Goal: Information Seeking & Learning: Learn about a topic

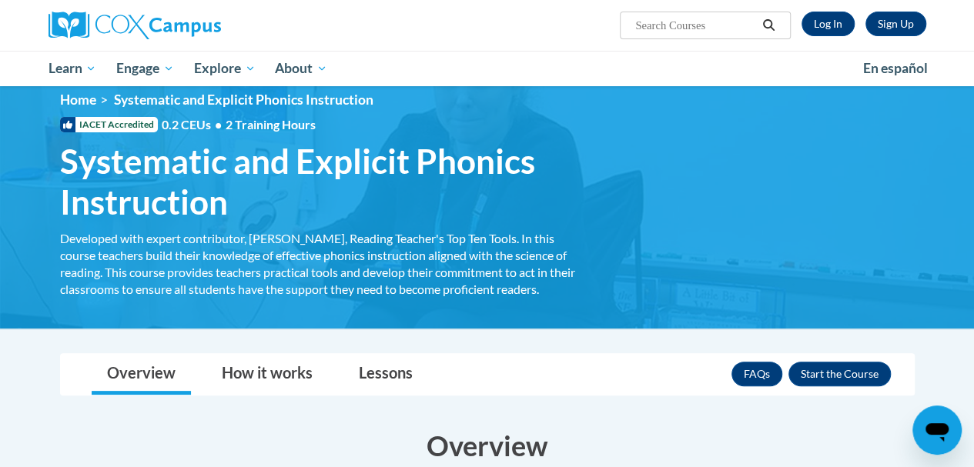
scroll to position [20, 0]
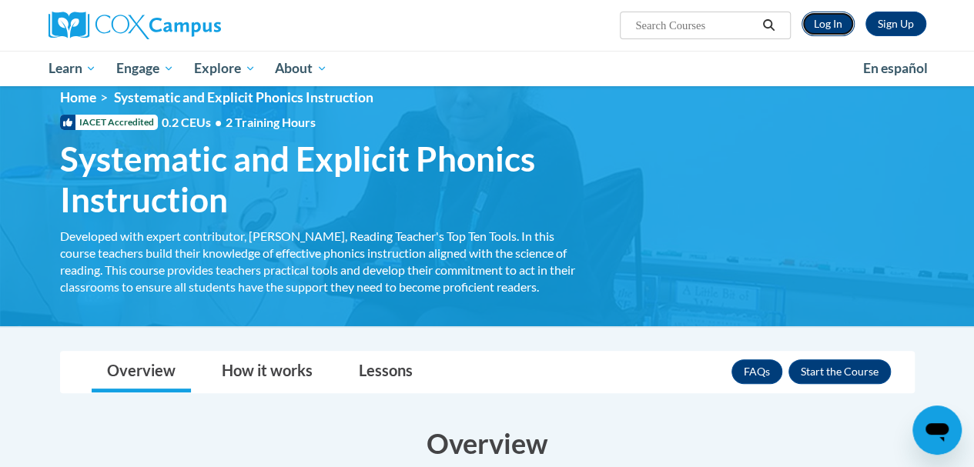
click at [836, 17] on link "Log In" at bounding box center [827, 24] width 53 height 25
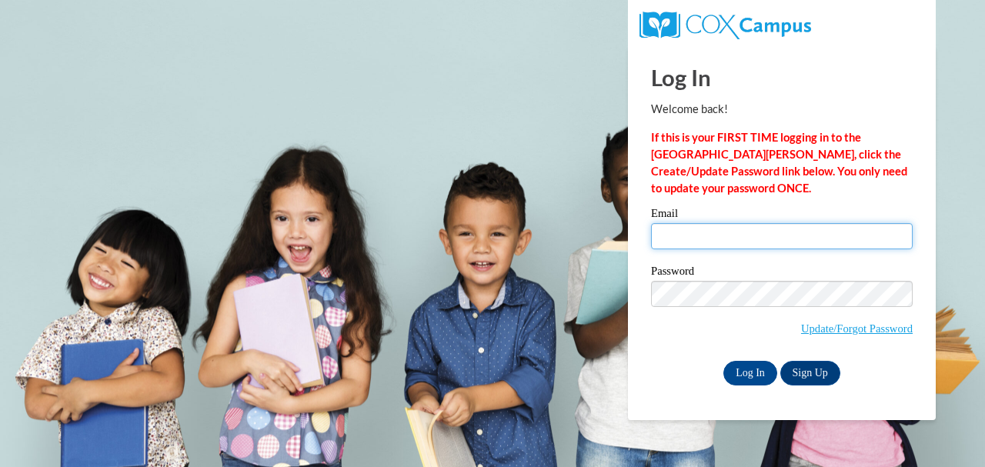
click at [738, 236] on input "Email" at bounding box center [782, 236] width 262 height 26
type input "lleviner@my.waketech.edu"
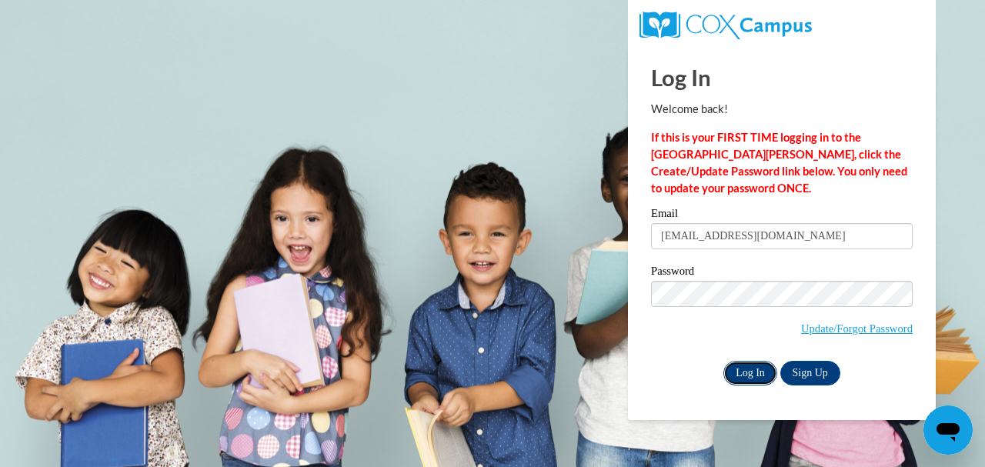
click at [743, 379] on input "Log In" at bounding box center [750, 373] width 54 height 25
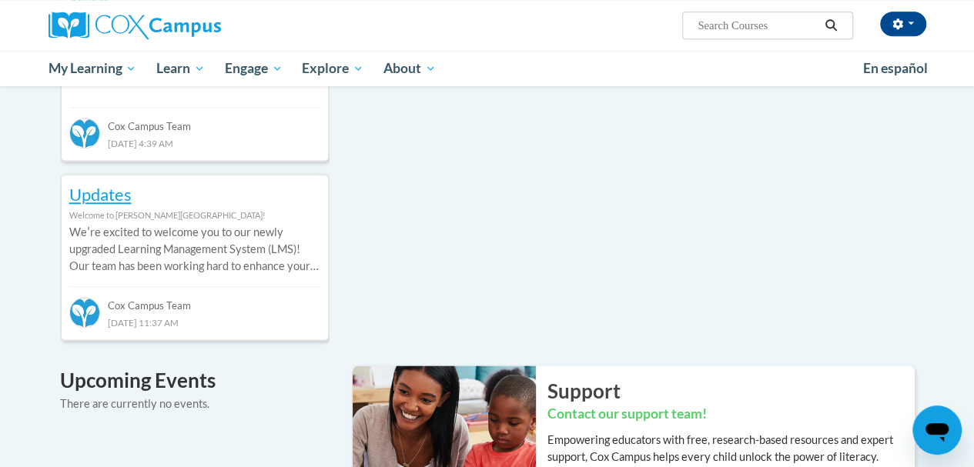
scroll to position [737, 0]
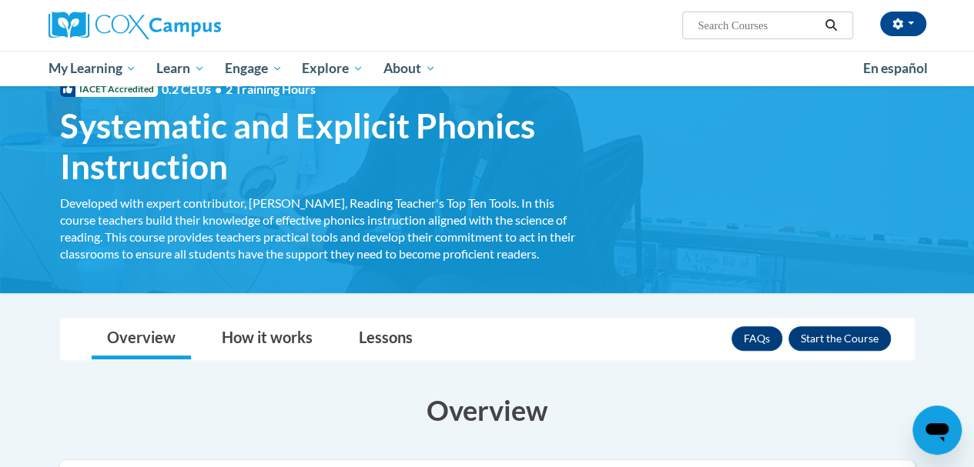
scroll to position [52, 0]
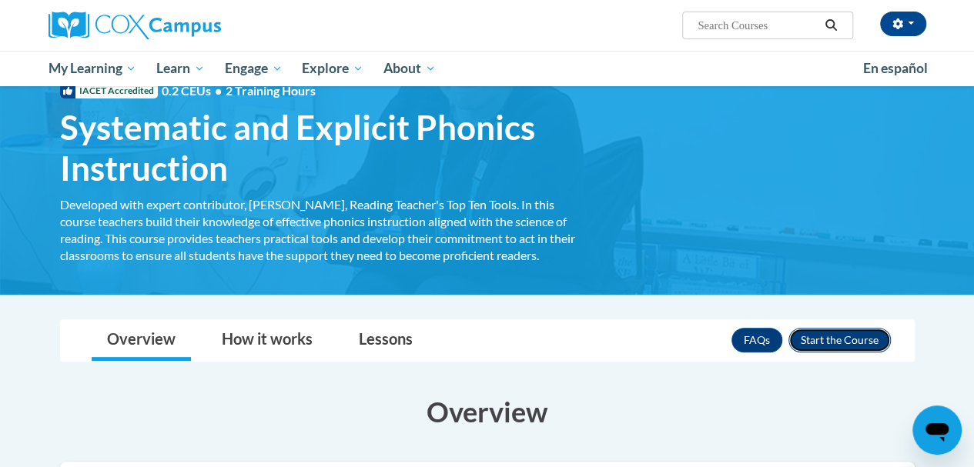
click at [837, 344] on button "Enroll" at bounding box center [839, 340] width 102 height 25
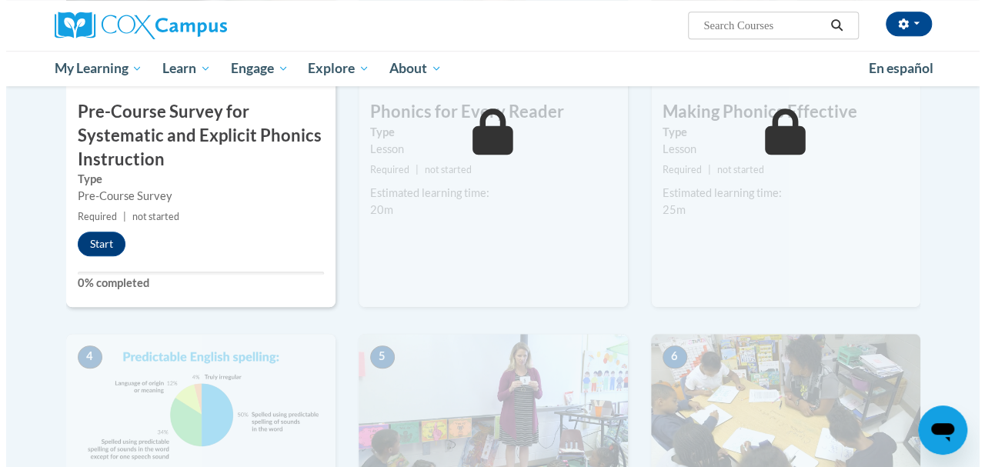
scroll to position [531, 0]
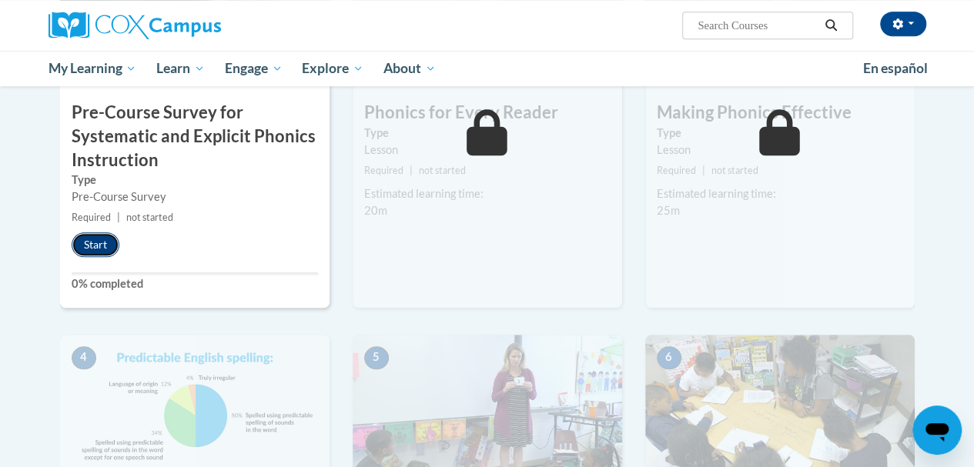
click at [98, 246] on button "Start" at bounding box center [96, 244] width 48 height 25
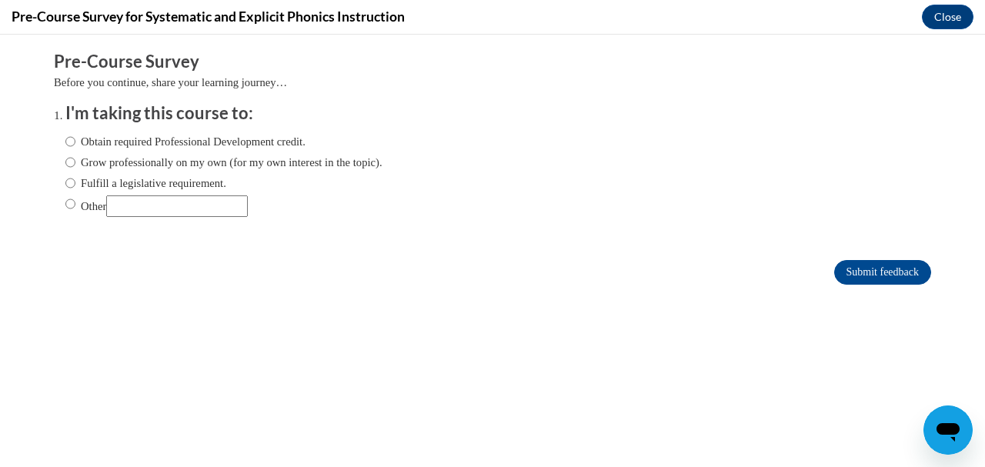
scroll to position [0, 0]
click at [152, 204] on input "Other" at bounding box center [177, 206] width 142 height 22
type input "course"
click at [65, 209] on input "Other" at bounding box center [70, 203] width 10 height 17
radio input "true"
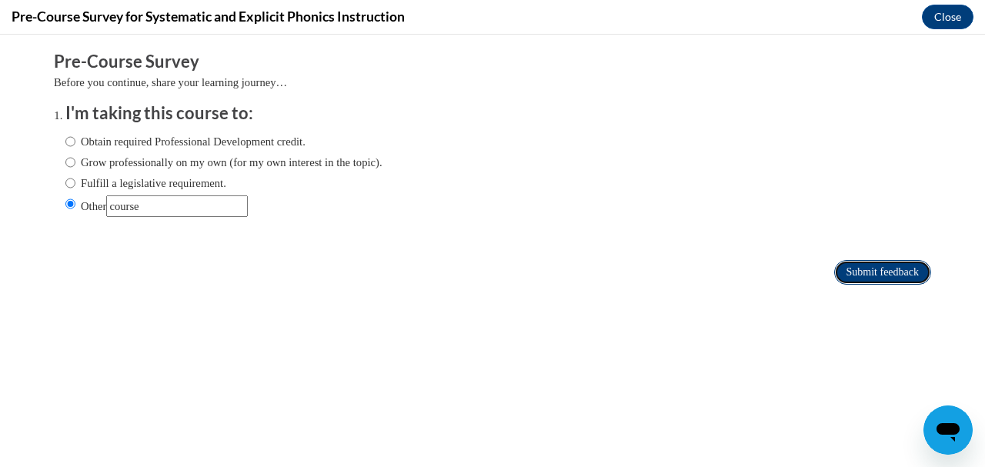
click at [882, 273] on input "Submit feedback" at bounding box center [882, 272] width 97 height 25
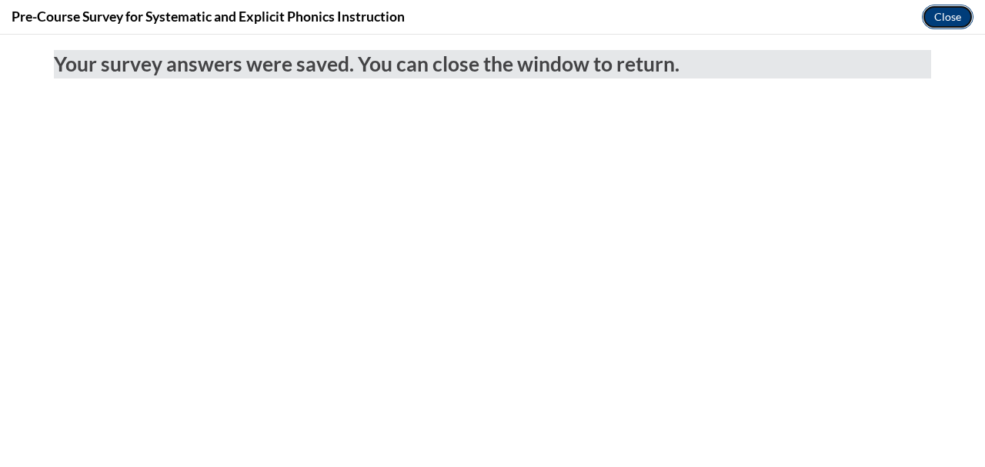
click at [959, 10] on button "Close" at bounding box center [948, 17] width 52 height 25
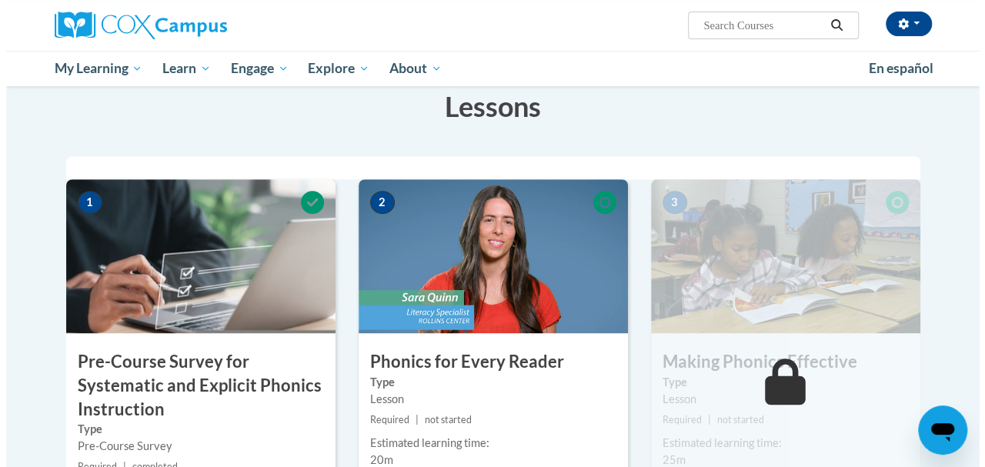
scroll to position [356, 0]
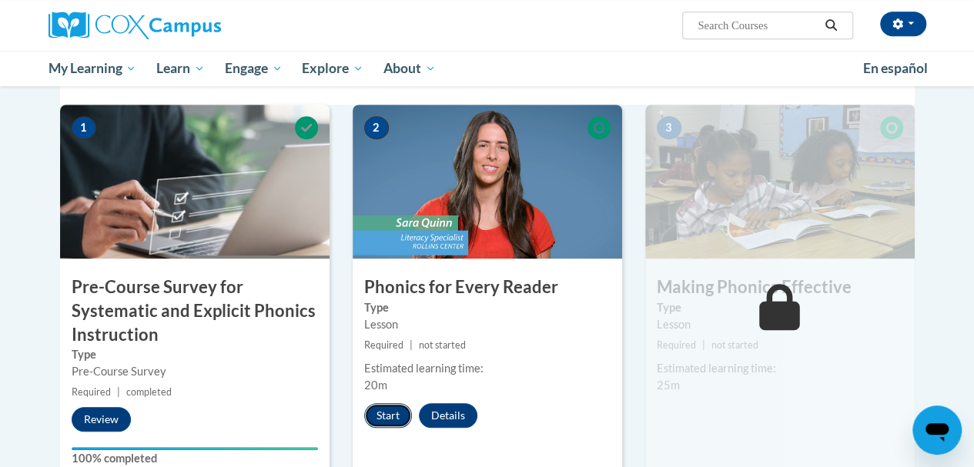
click at [381, 412] on button "Start" at bounding box center [388, 415] width 48 height 25
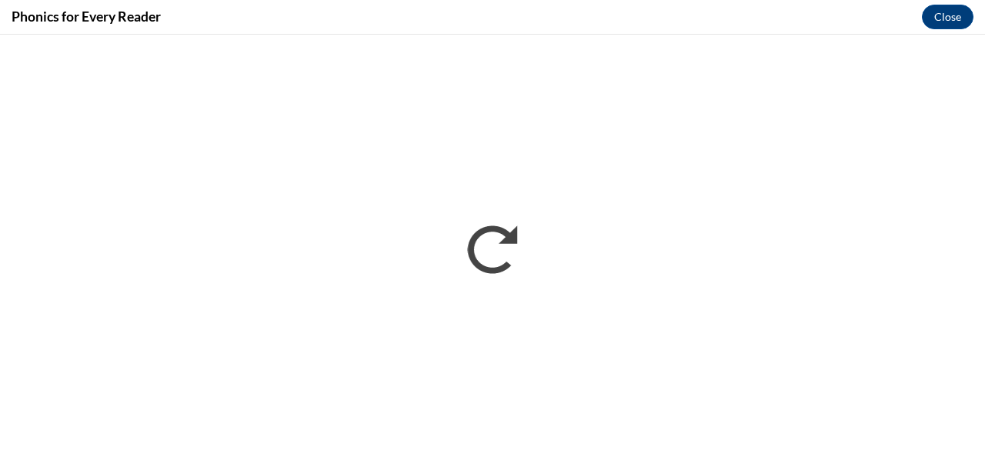
scroll to position [0, 0]
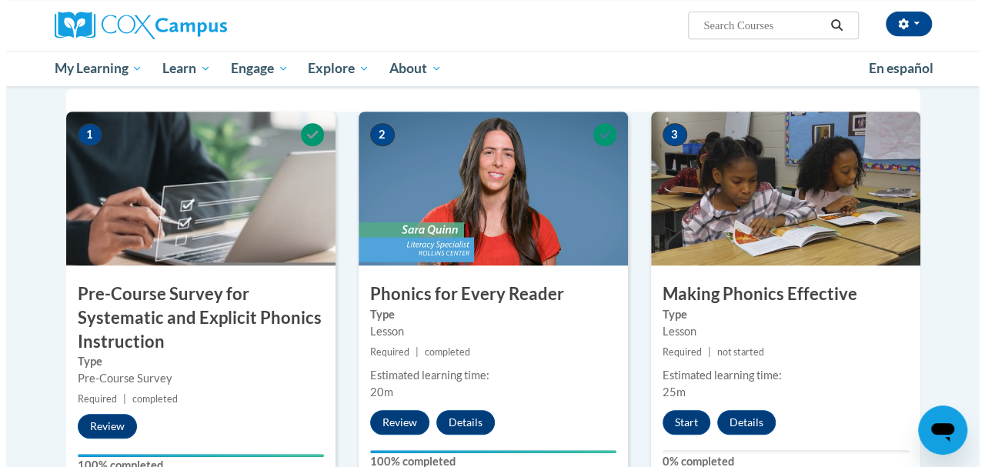
scroll to position [533, 0]
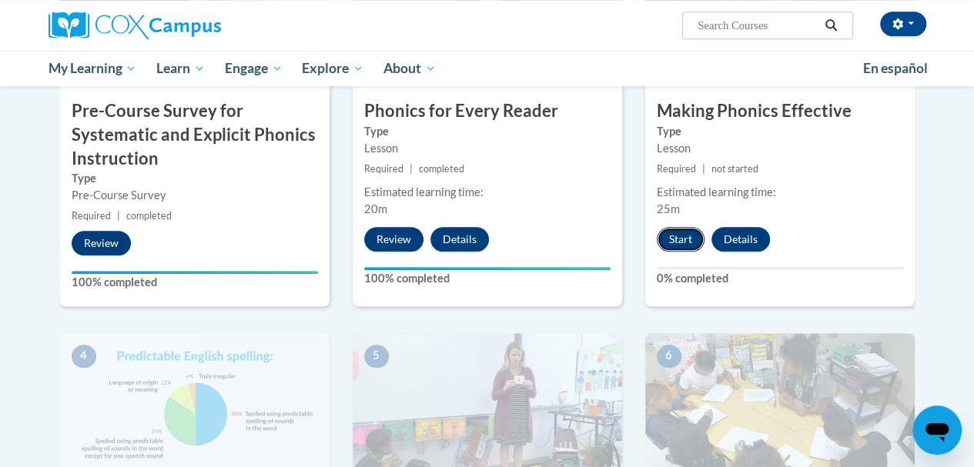
click at [674, 232] on button "Start" at bounding box center [680, 239] width 48 height 25
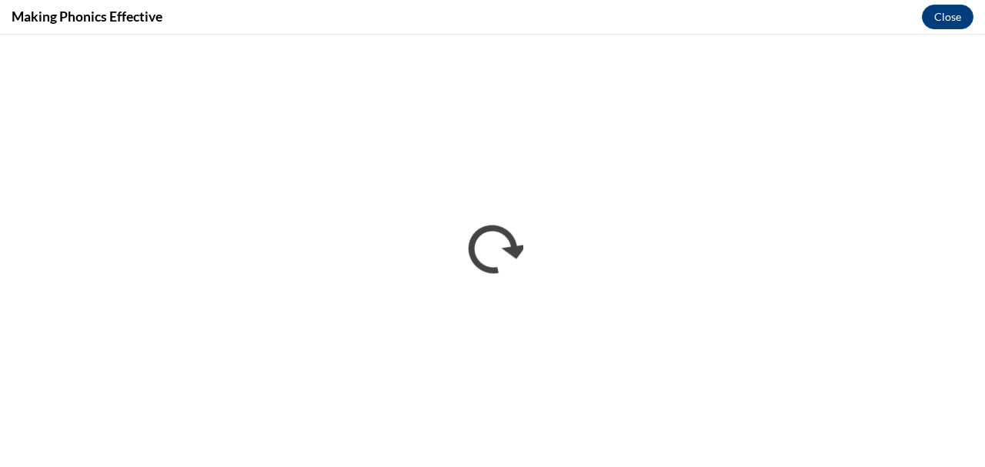
scroll to position [0, 0]
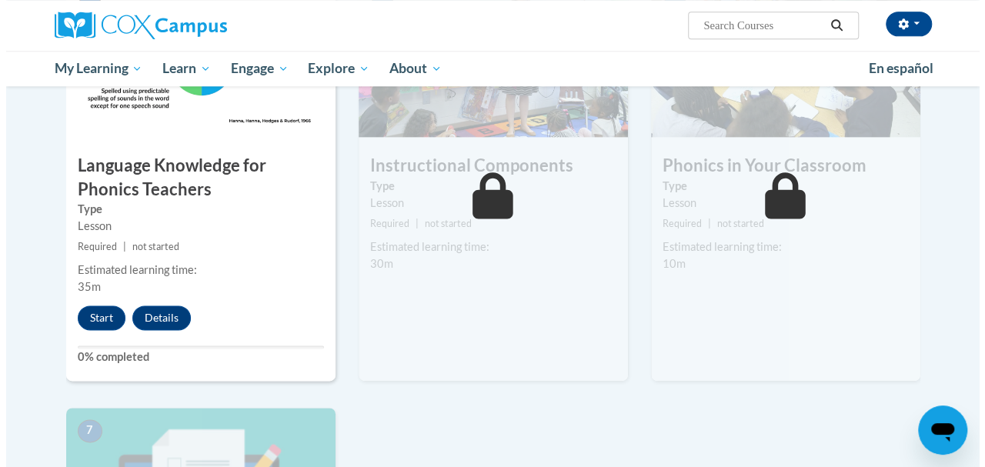
scroll to position [907, 0]
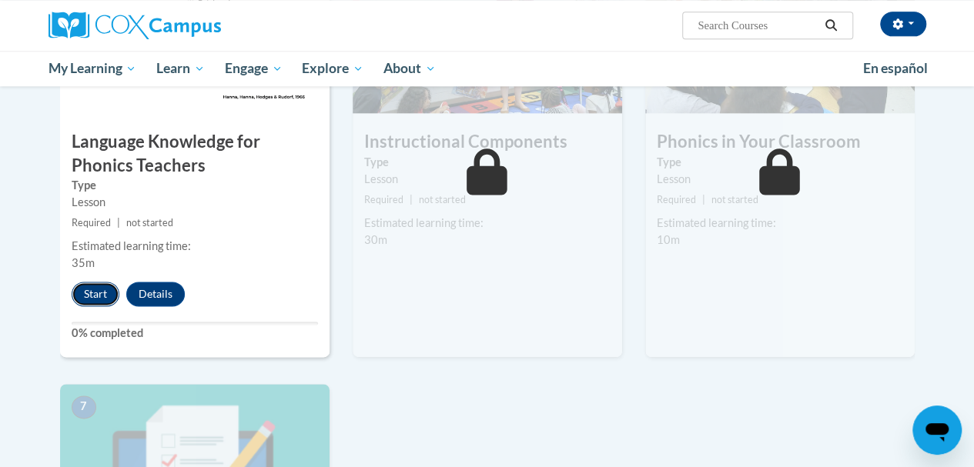
click at [106, 287] on button "Start" at bounding box center [96, 294] width 48 height 25
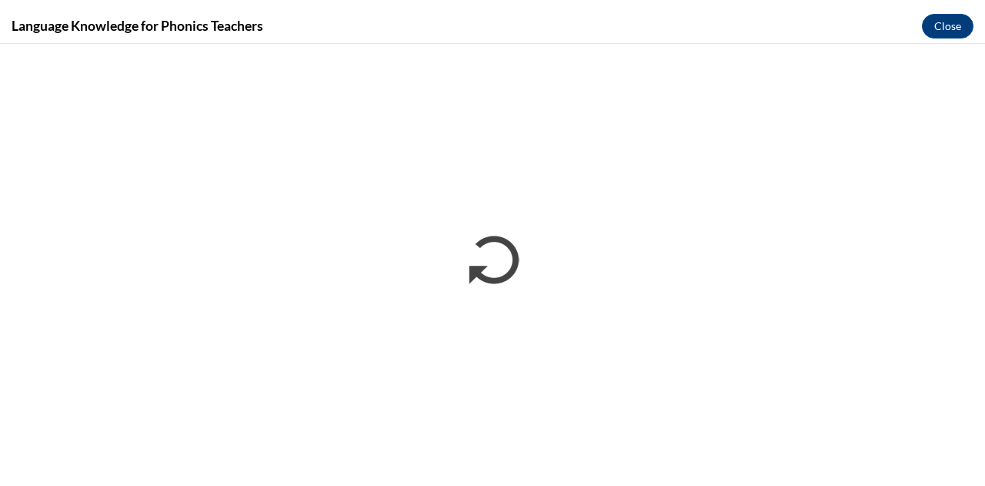
scroll to position [0, 0]
